Goal: Obtain resource: Download file/media

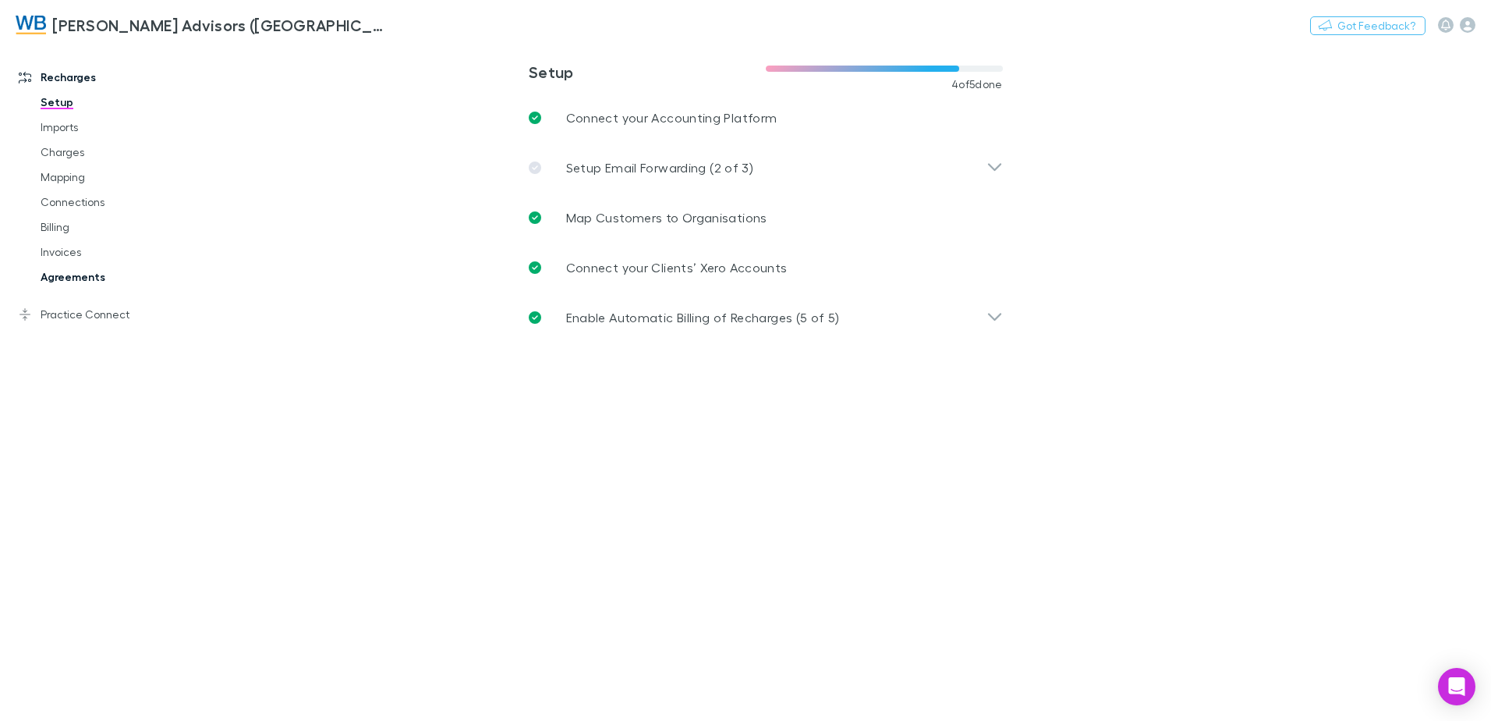
click at [81, 279] on link "Agreements" at bounding box center [118, 276] width 186 height 25
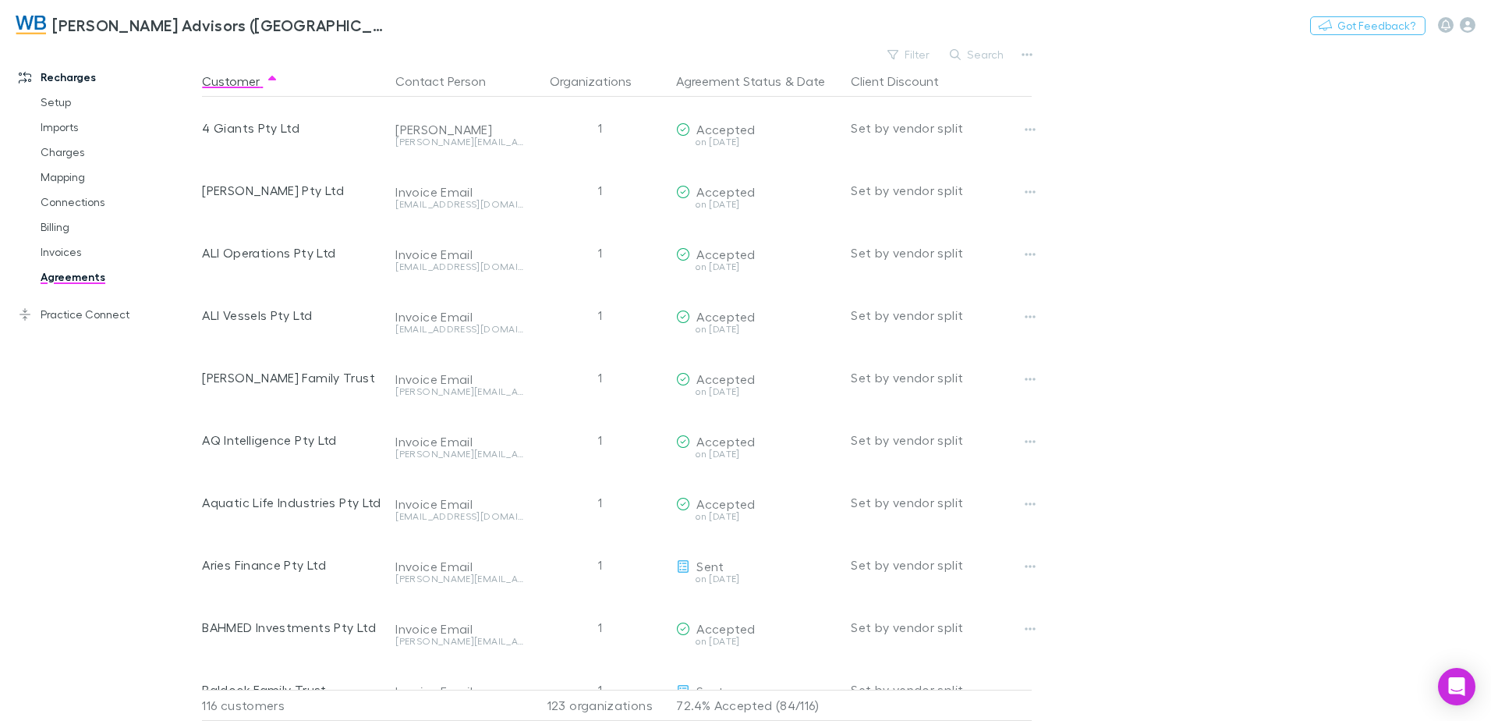
click at [72, 278] on link "Agreements" at bounding box center [118, 276] width 186 height 25
drag, startPoint x: 980, startPoint y: 56, endPoint x: 962, endPoint y: 75, distance: 25.9
click at [980, 56] on button "Search" at bounding box center [977, 54] width 71 height 19
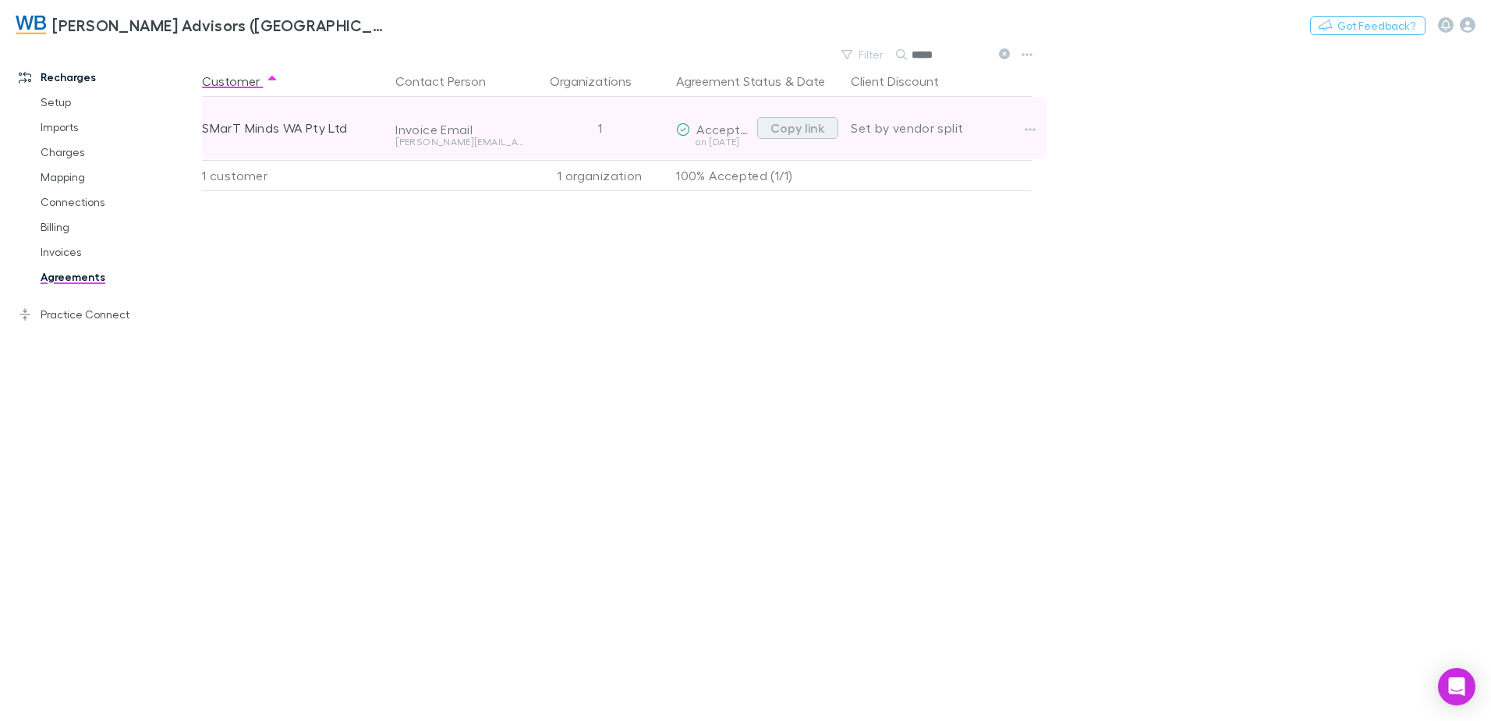
type input "*****"
click at [800, 129] on button "Copy link" at bounding box center [797, 128] width 81 height 22
click at [802, 127] on button "Copy link" at bounding box center [797, 128] width 81 height 22
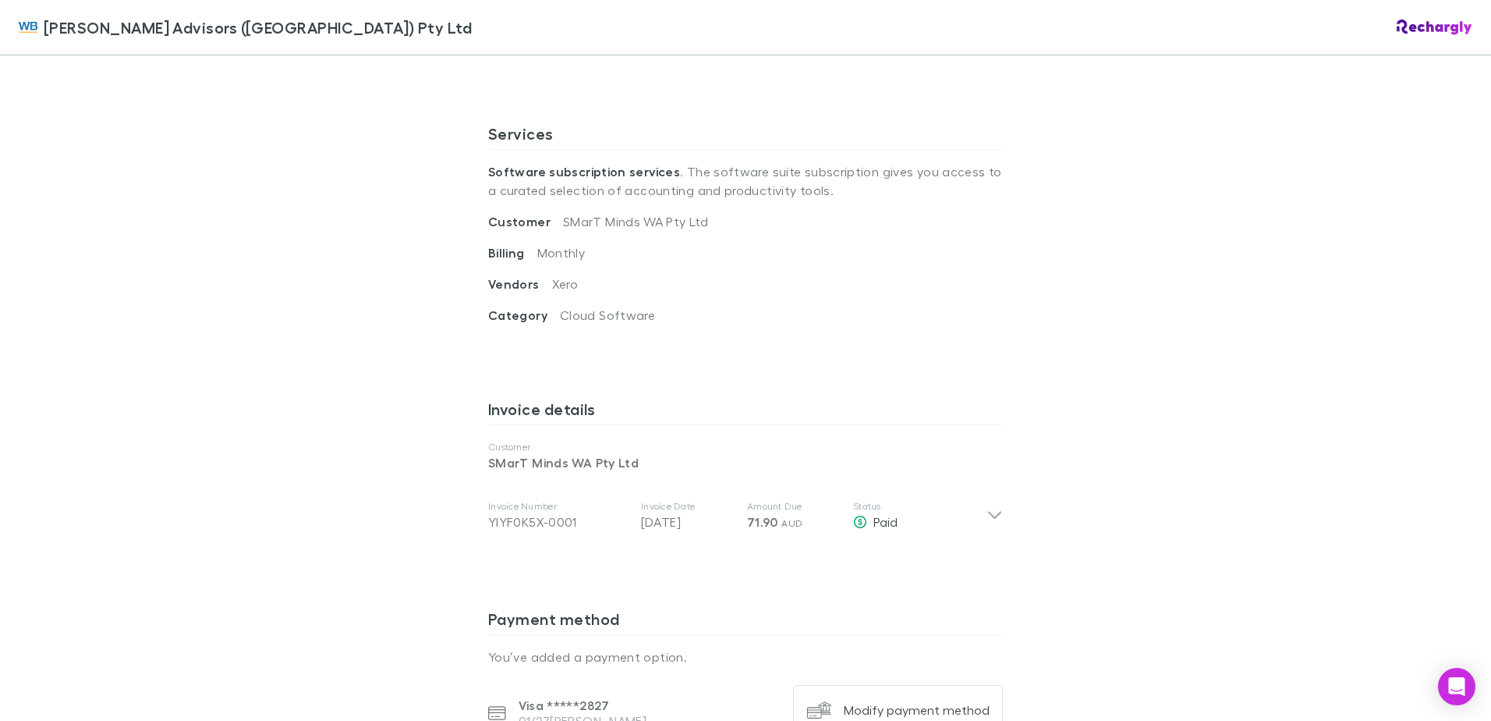
scroll to position [546, 0]
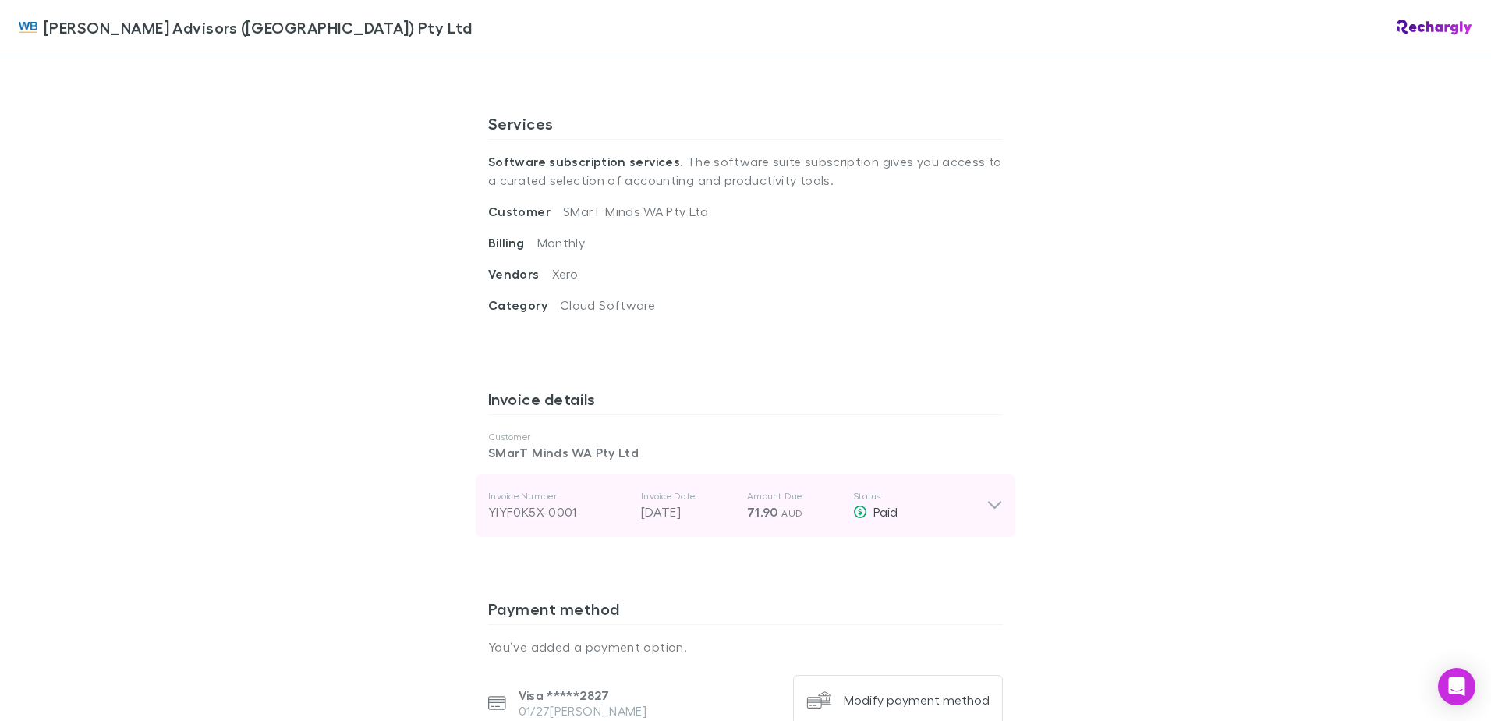
click at [990, 496] on icon at bounding box center [995, 505] width 16 height 19
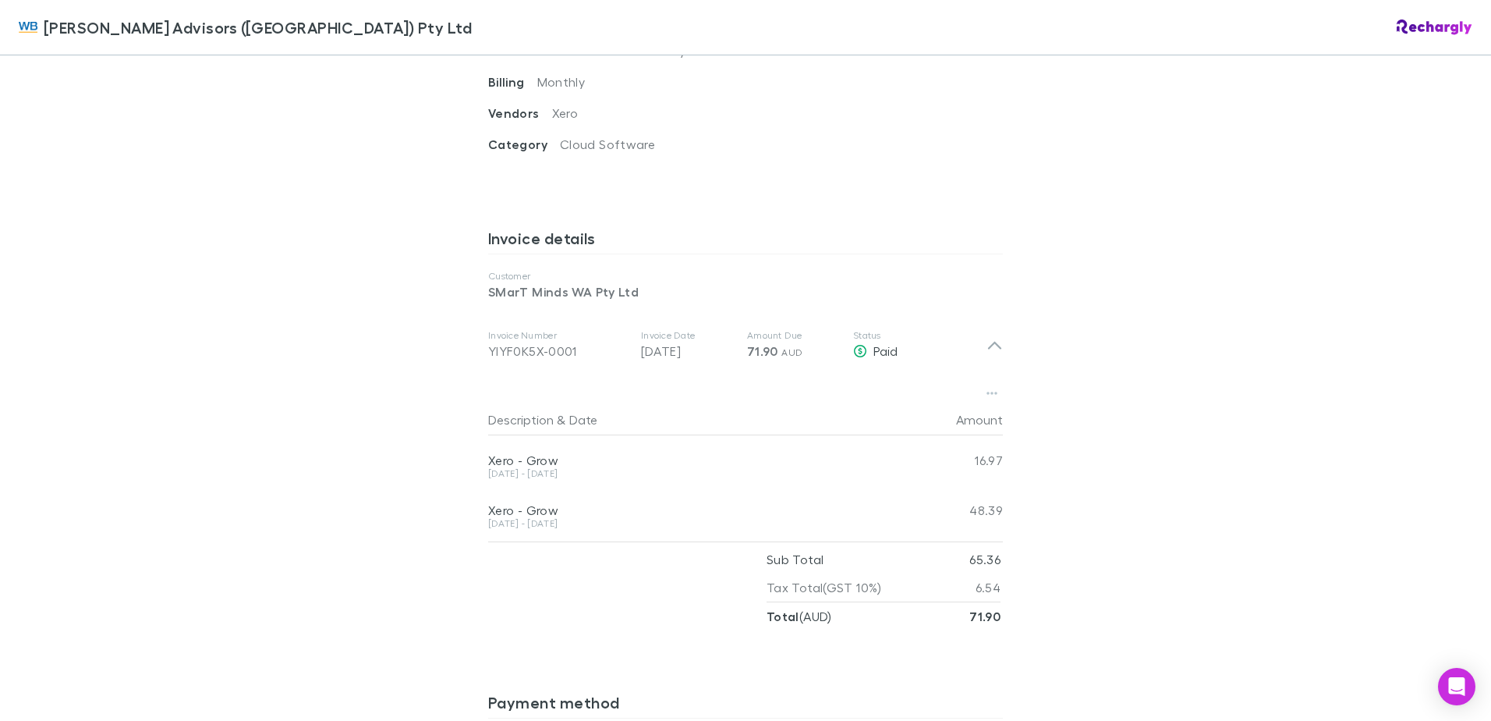
scroll to position [702, 0]
click at [989, 392] on icon "button" at bounding box center [992, 398] width 11 height 12
click at [832, 410] on p "Download PDF" at bounding box center [890, 410] width 190 height 19
